Goal: Check status: Check status

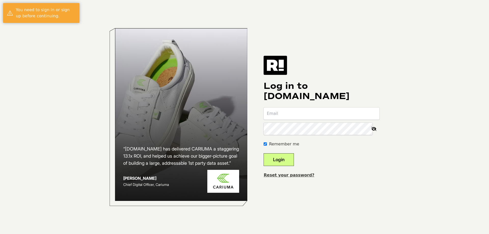
type input "albrecht.christian@skinnify.de"
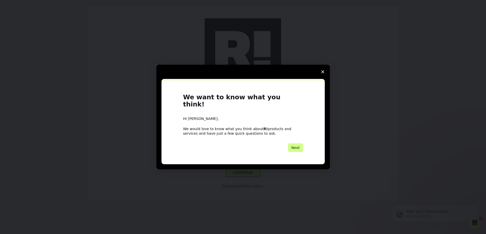
click at [323, 73] on span "Close survey" at bounding box center [322, 72] width 14 height 14
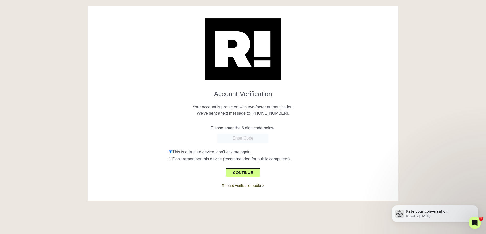
click at [236, 140] on input "text" at bounding box center [242, 138] width 51 height 9
type input "146778"
click at [235, 171] on button "CONTINUE" at bounding box center [243, 172] width 34 height 9
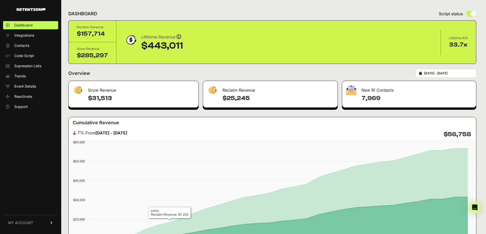
click at [458, 73] on input "[DATE] - [DATE]" at bounding box center [448, 73] width 49 height 4
type input "[DATE]"
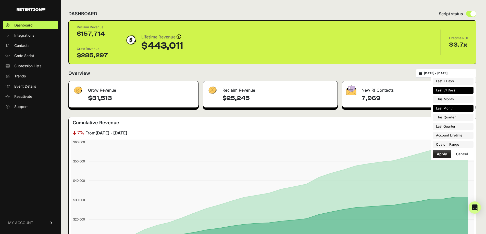
type input "2025-10-01"
type input "2025-10-31"
type input "2025-09-01"
type input "2025-10-01"
type input "2025-07-01"
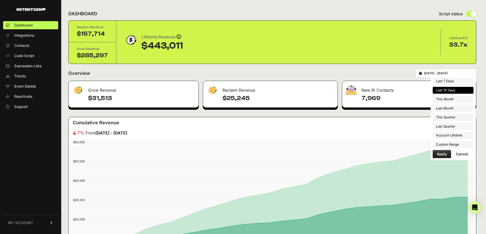
type input "2025-09-30"
type input "2025-09-01"
type input "2025-10-01"
click at [452, 145] on li "Custom Range" at bounding box center [452, 144] width 41 height 7
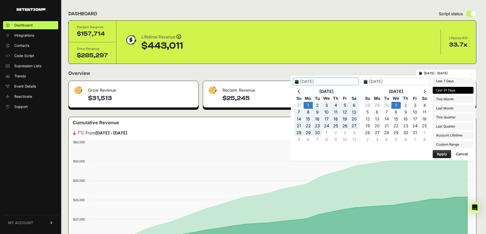
type input "2025-09-30"
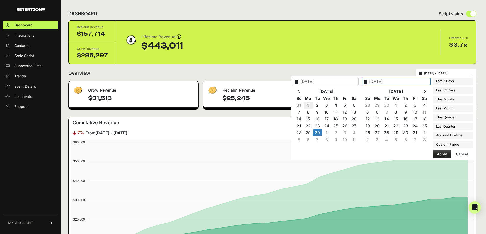
type input "2025-09-01"
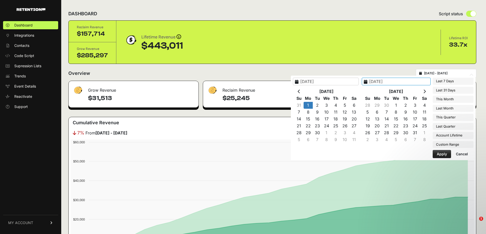
type input "2025-09-01"
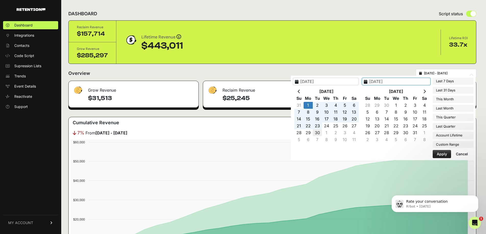
type input "2025-09-30"
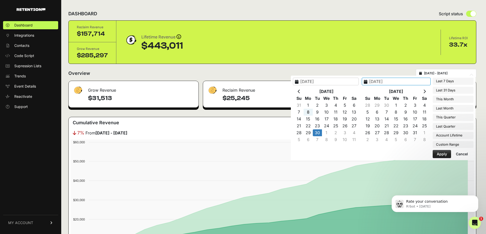
type input "2025-09-01"
click at [320, 79] on input "2025-09-30" at bounding box center [326, 82] width 66 height 8
click at [405, 83] on input "2025-09-01" at bounding box center [395, 82] width 69 height 8
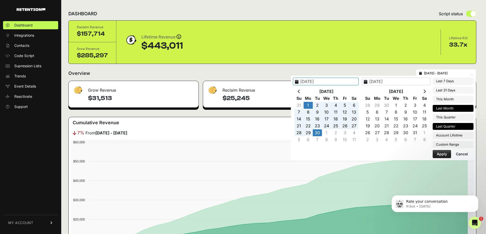
type input "2025-10-01"
type input "2025-09-30"
type input "2024-08-19"
type input "2025-10-01"
type input "2025-09-01"
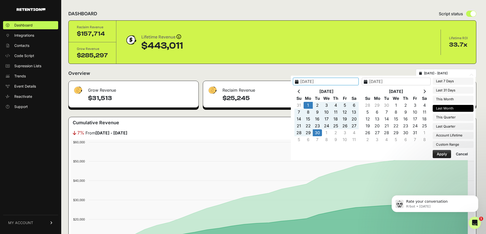
type input "2025-09-30"
click at [443, 156] on button "Apply" at bounding box center [441, 154] width 18 height 8
type input "2025-09-01 - 2025-09-30"
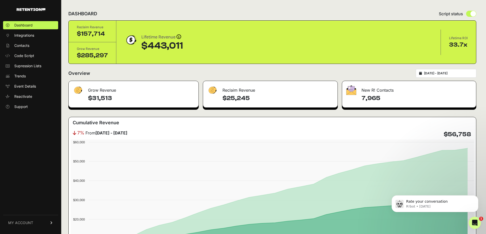
click at [92, 96] on h4 "$31,513" at bounding box center [141, 98] width 106 height 8
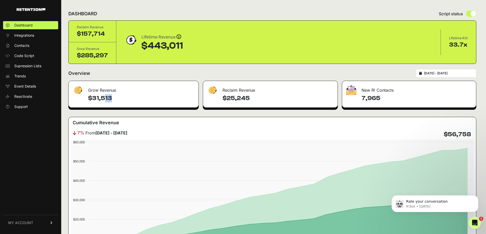
copy div "$31,513"
click at [242, 100] on h4 "$25,245" at bounding box center [277, 98] width 111 height 8
copy div "$25,245"
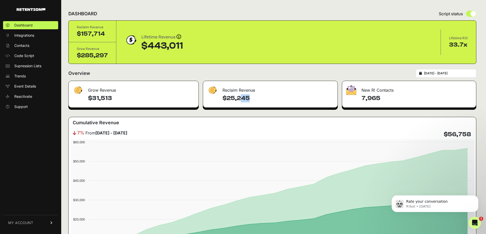
drag, startPoint x: 298, startPoint y: 101, endPoint x: 327, endPoint y: 101, distance: 29.3
click at [298, 101] on h4 "$25,245" at bounding box center [277, 98] width 111 height 8
click at [383, 96] on h4 "7,965" at bounding box center [416, 98] width 110 height 8
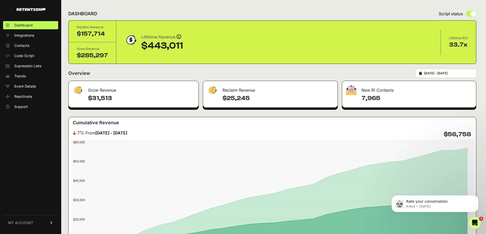
click at [380, 97] on h4 "7,965" at bounding box center [416, 98] width 110 height 8
click at [379, 97] on h4 "7,965" at bounding box center [416, 98] width 110 height 8
